Goal: Information Seeking & Learning: Learn about a topic

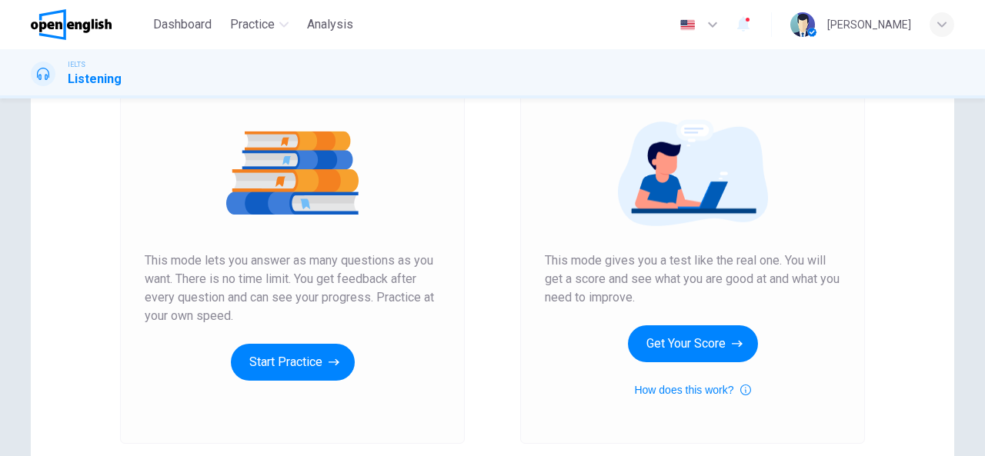
scroll to position [159, 0]
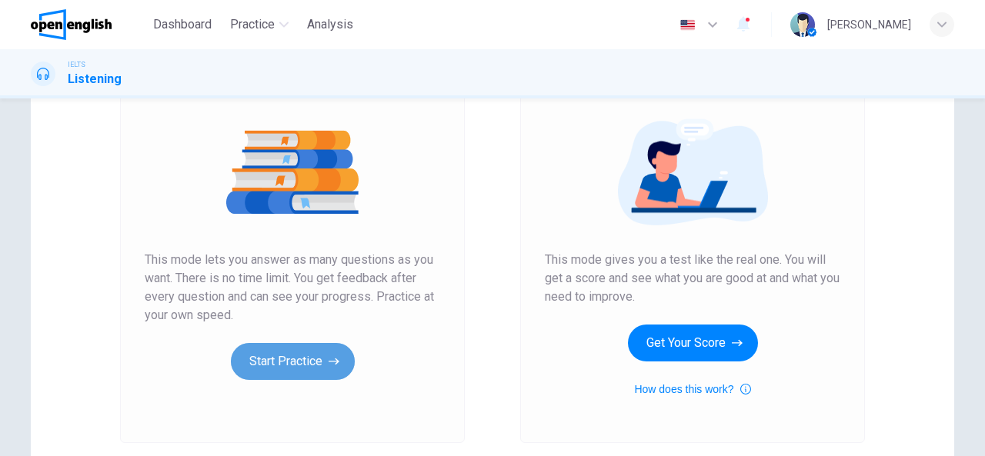
click at [281, 357] on button "Start Practice" at bounding box center [293, 361] width 124 height 37
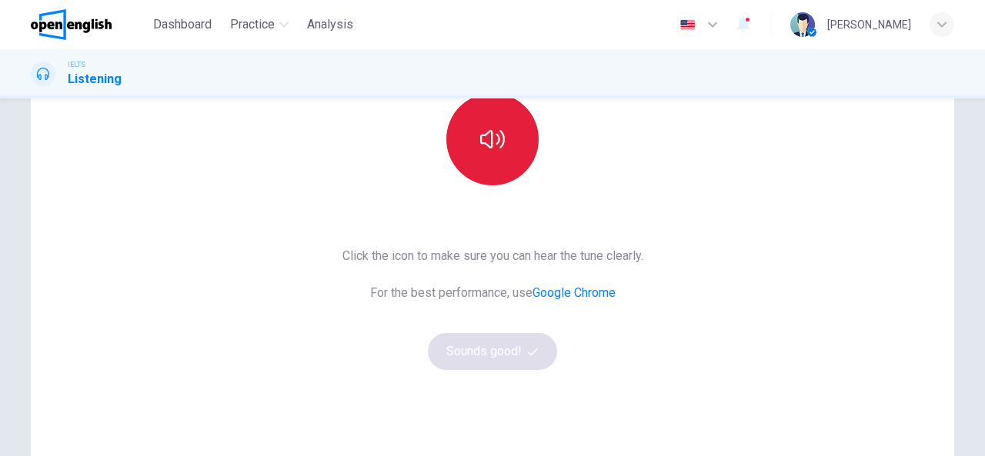
scroll to position [143, 0]
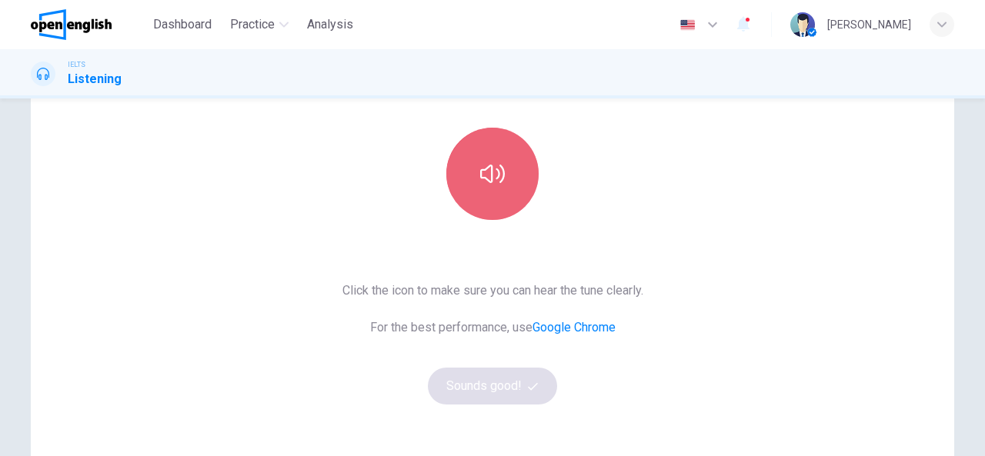
click at [490, 190] on button "button" at bounding box center [492, 174] width 92 height 92
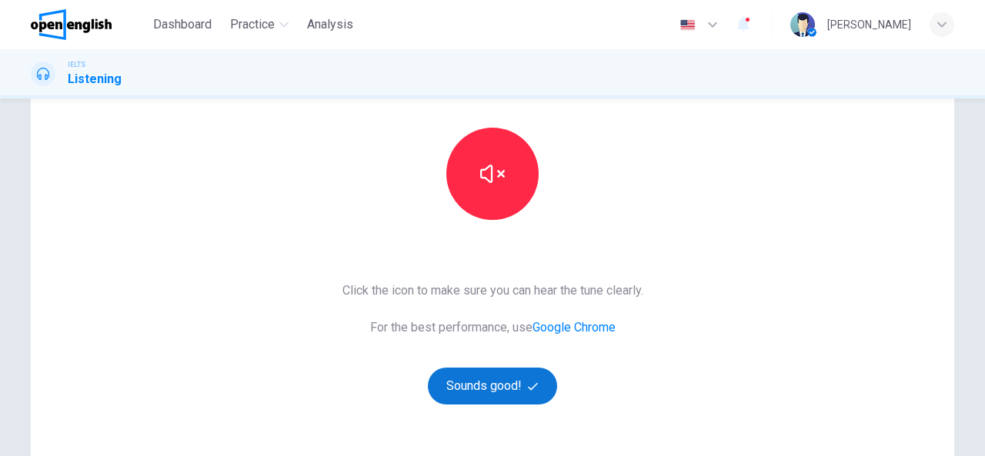
click at [479, 385] on button "Sounds good!" at bounding box center [492, 386] width 129 height 37
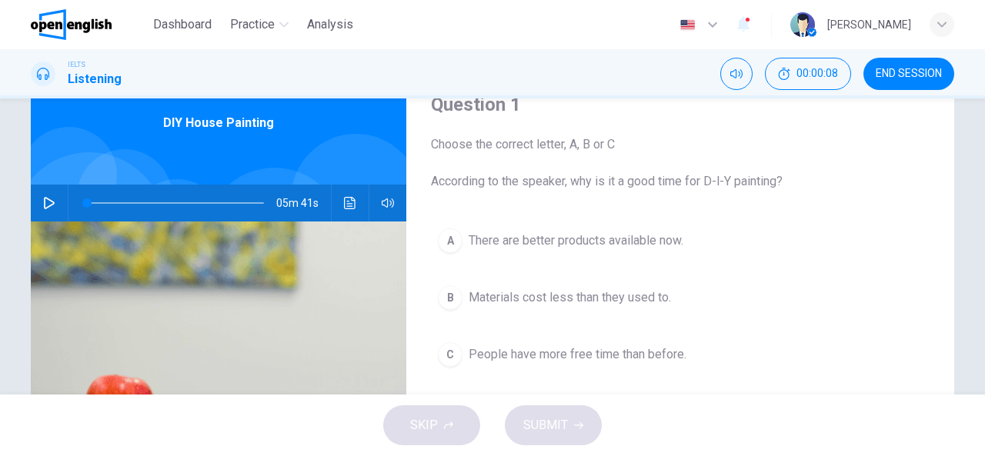
scroll to position [66, 0]
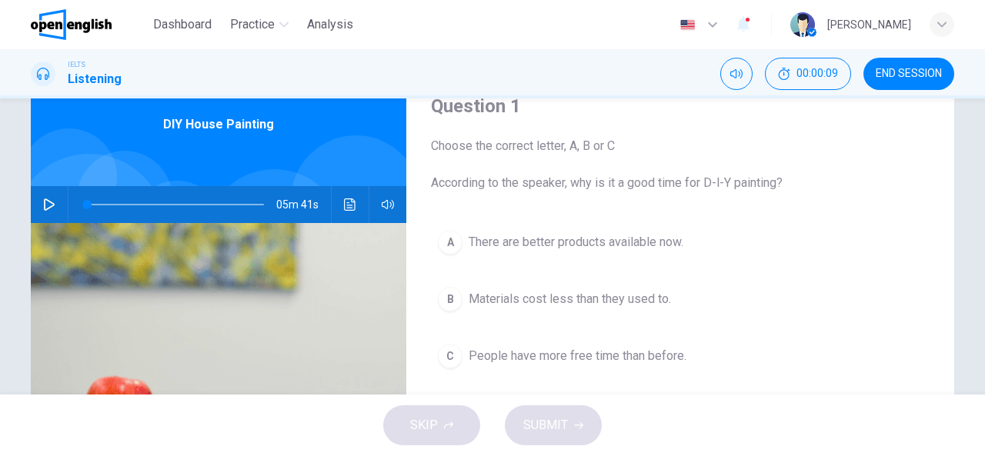
click at [48, 202] on icon "button" at bounding box center [49, 205] width 12 height 12
click at [48, 202] on icon "button" at bounding box center [49, 204] width 8 height 9
type input "**"
click at [87, 204] on span at bounding box center [175, 205] width 177 height 22
click at [44, 201] on icon "button" at bounding box center [49, 205] width 11 height 12
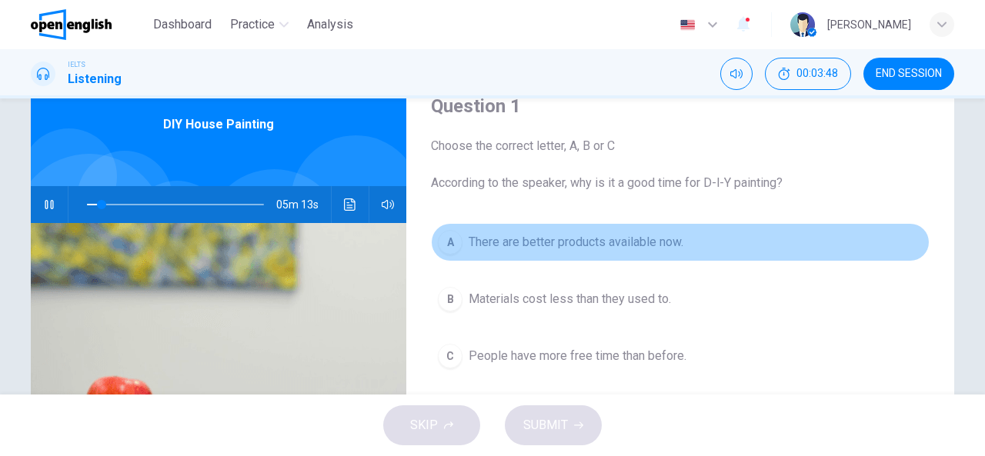
click at [450, 242] on div "A" at bounding box center [450, 242] width 25 height 25
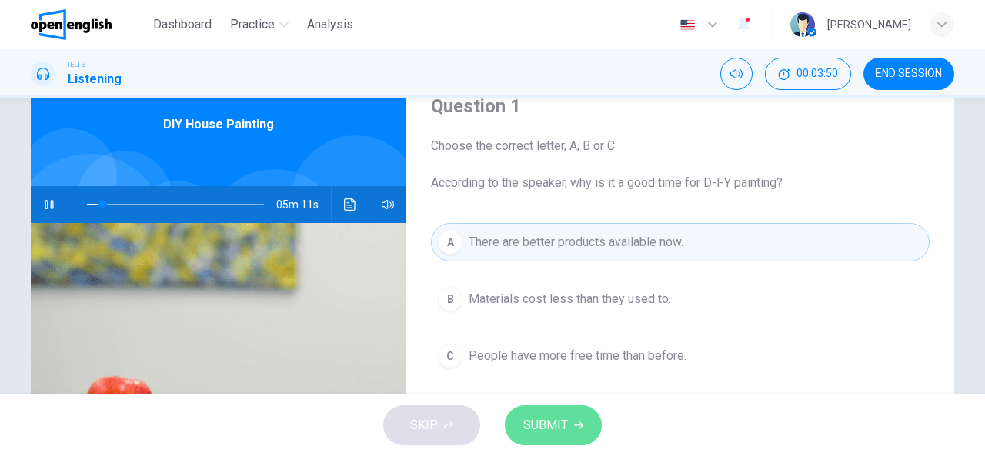
click at [550, 426] on span "SUBMIT" at bounding box center [545, 426] width 45 height 22
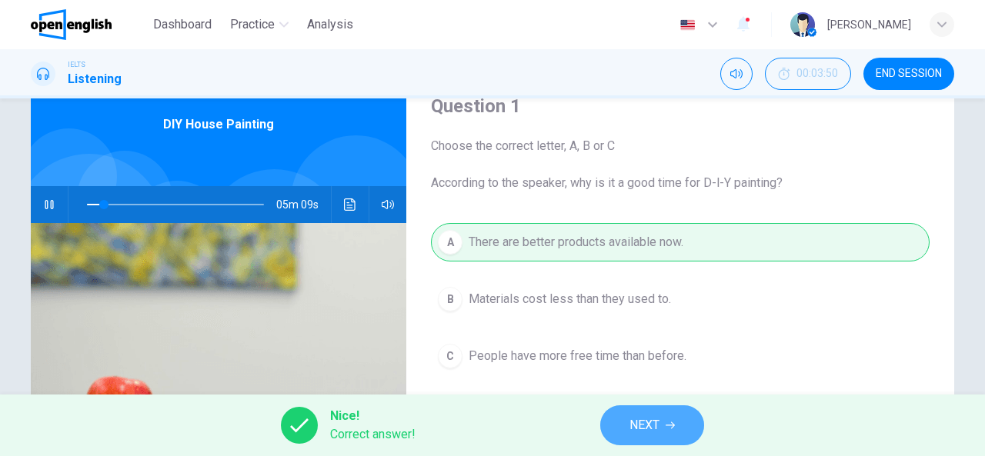
click at [629, 420] on button "NEXT" at bounding box center [652, 426] width 104 height 40
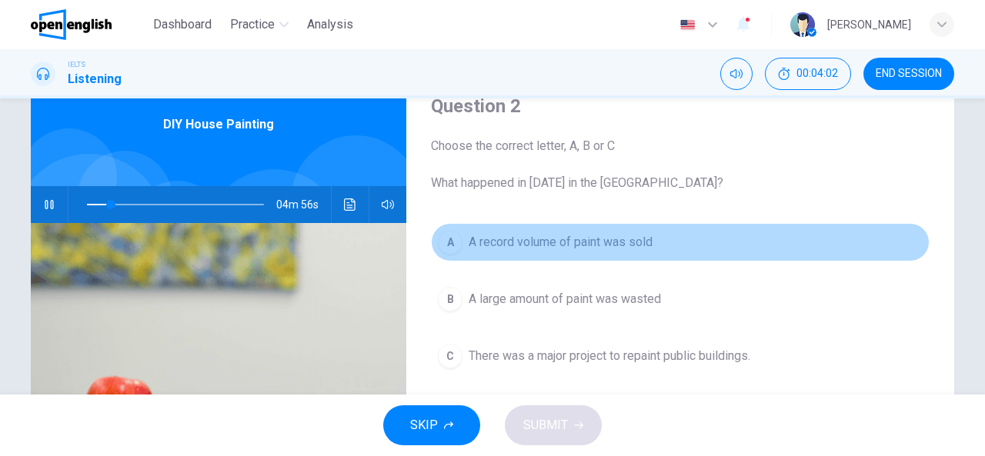
click at [448, 239] on div "A" at bounding box center [450, 242] width 25 height 25
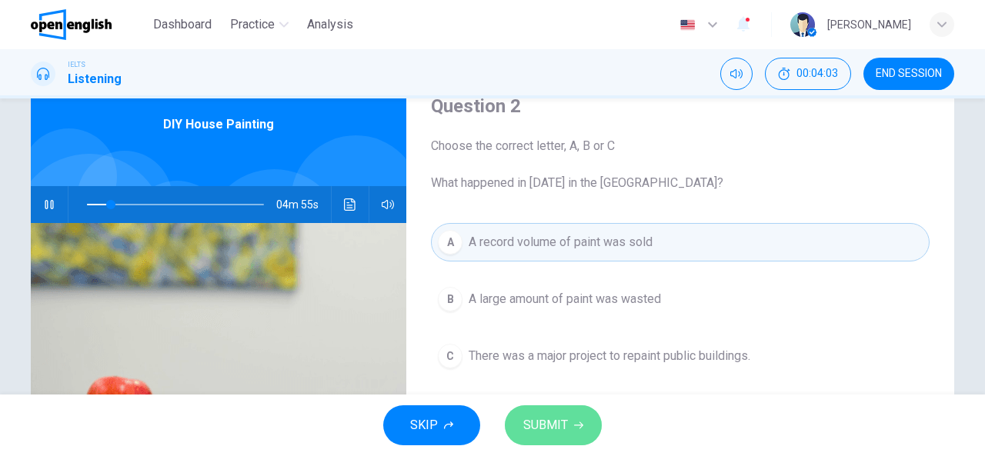
click at [557, 421] on span "SUBMIT" at bounding box center [545, 426] width 45 height 22
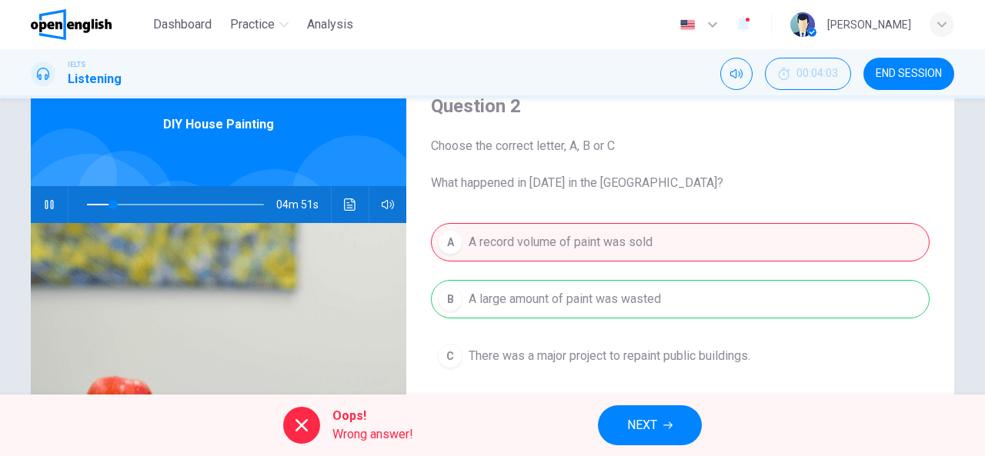
click at [508, 306] on div "A A record volume of paint was sold B A large amount of paint was wasted C Ther…" at bounding box center [680, 314] width 499 height 183
click at [507, 301] on div "A A record volume of paint was sold B A large amount of paint was wasted C Ther…" at bounding box center [680, 314] width 499 height 183
click at [644, 420] on span "NEXT" at bounding box center [642, 426] width 30 height 22
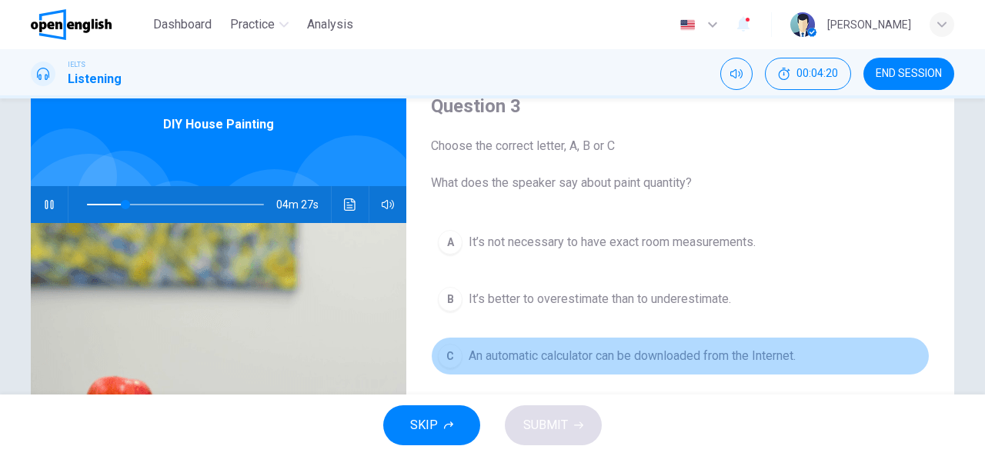
click at [452, 350] on div "C" at bounding box center [450, 356] width 25 height 25
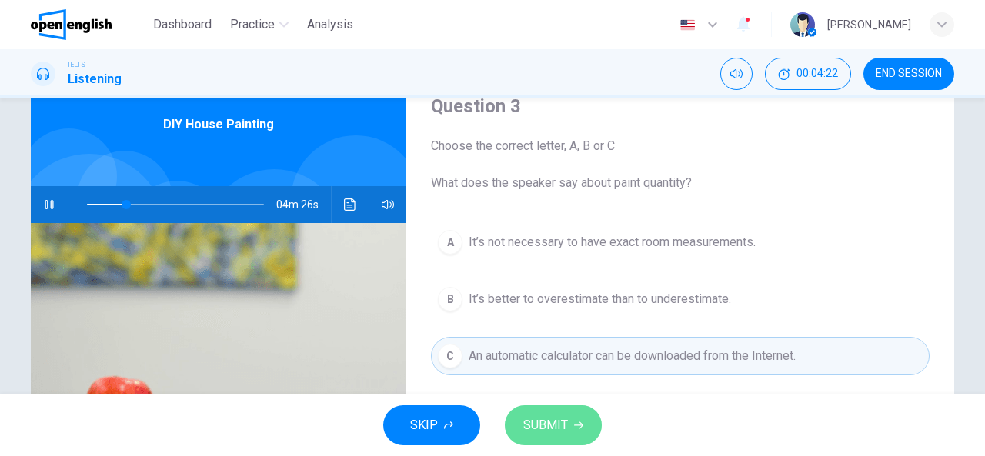
click at [556, 416] on span "SUBMIT" at bounding box center [545, 426] width 45 height 22
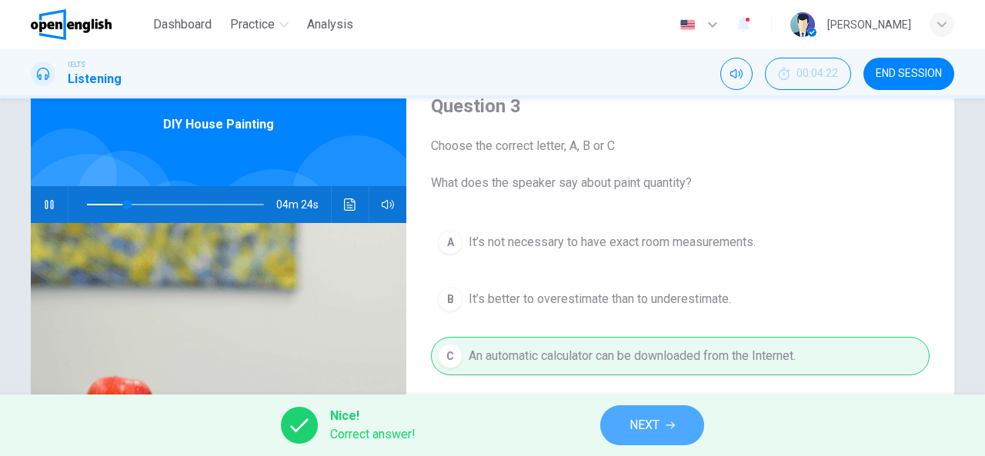
click at [639, 420] on span "NEXT" at bounding box center [645, 426] width 30 height 22
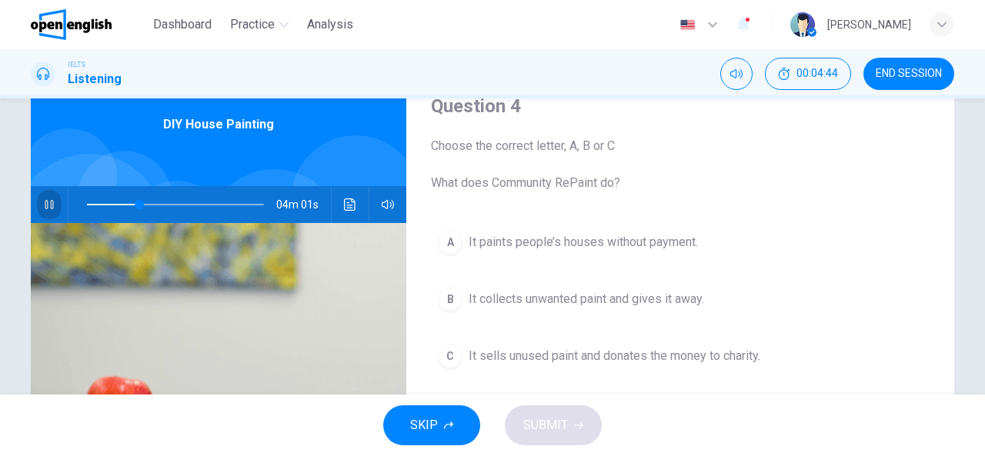
click at [48, 199] on icon "button" at bounding box center [49, 205] width 12 height 12
click at [43, 206] on icon "button" at bounding box center [49, 205] width 12 height 12
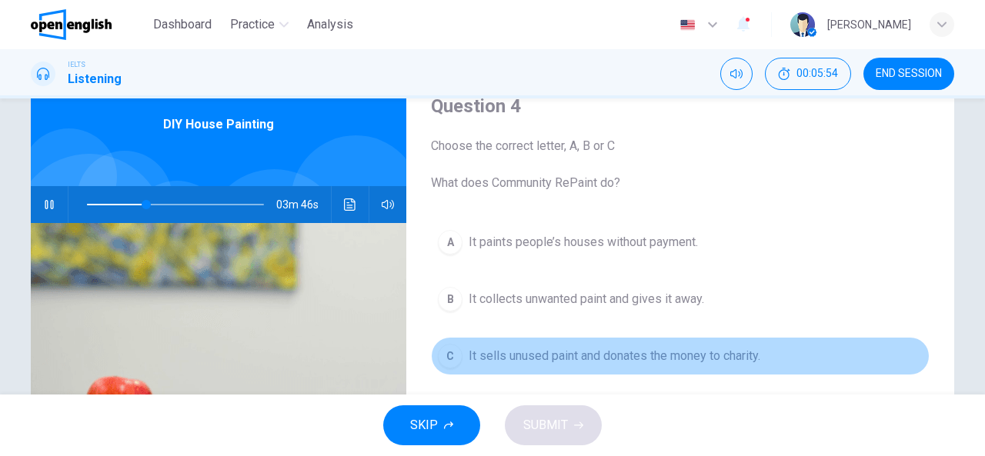
click at [453, 356] on div "C" at bounding box center [450, 356] width 25 height 25
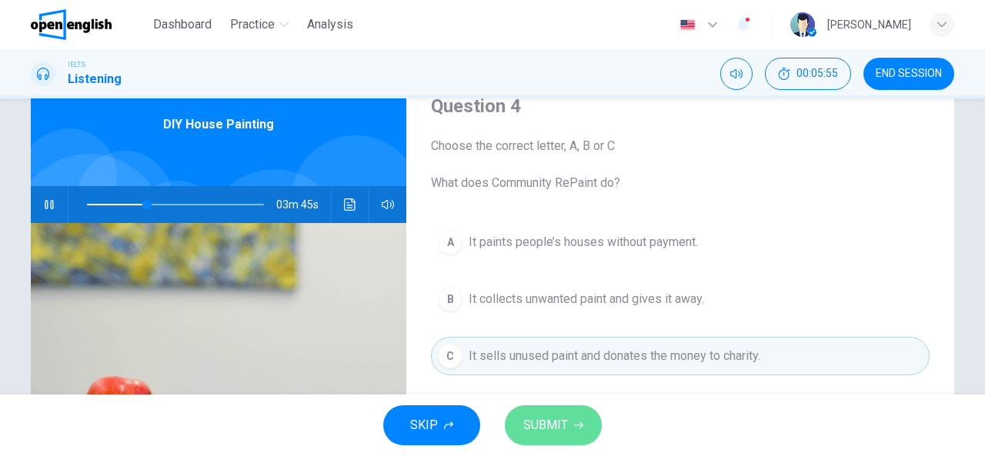
click at [559, 425] on span "SUBMIT" at bounding box center [545, 426] width 45 height 22
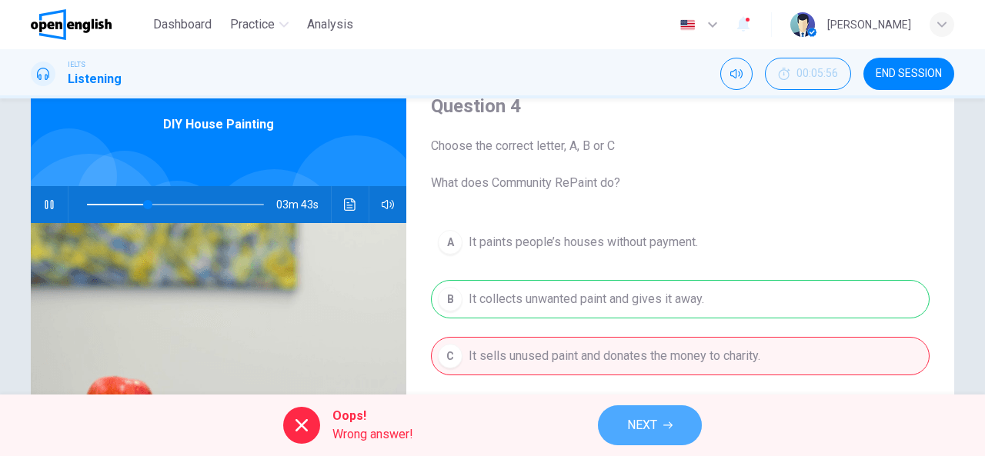
click at [654, 437] on button "NEXT" at bounding box center [650, 426] width 104 height 40
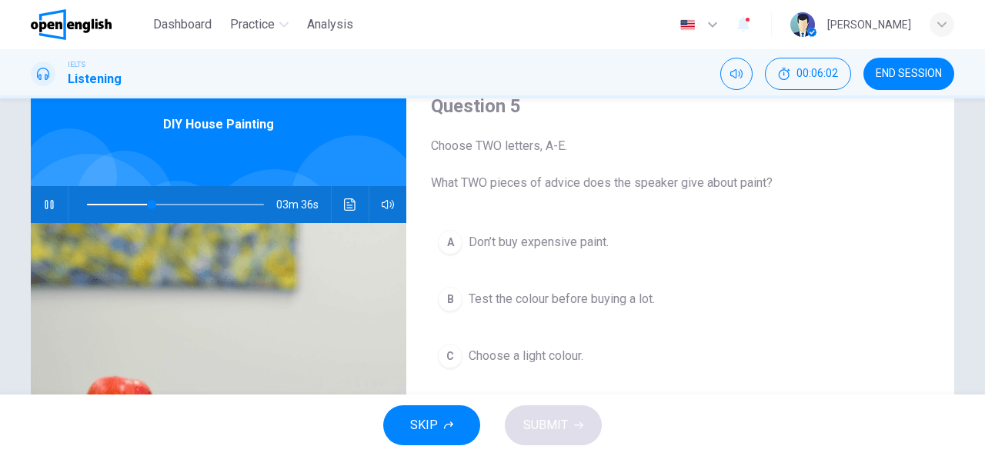
click at [45, 209] on icon "button" at bounding box center [49, 204] width 8 height 9
type input "**"
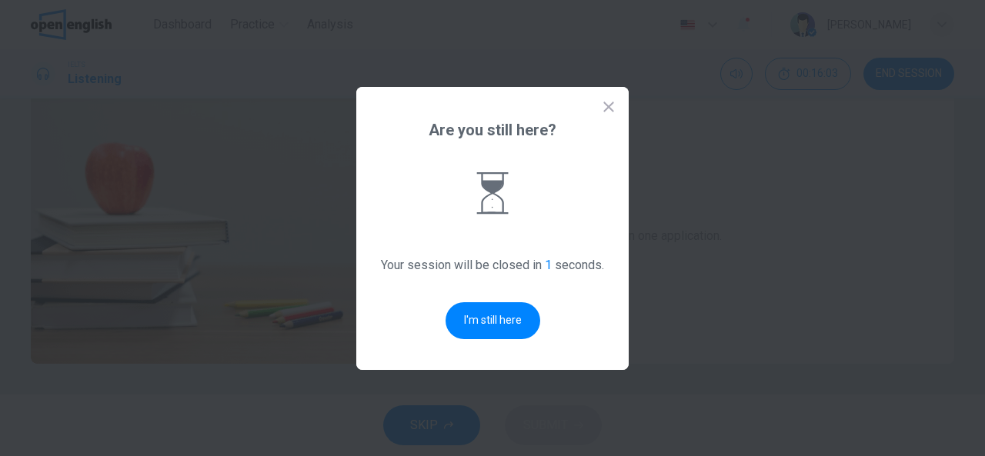
scroll to position [0, 0]
